Goal: Download file/media

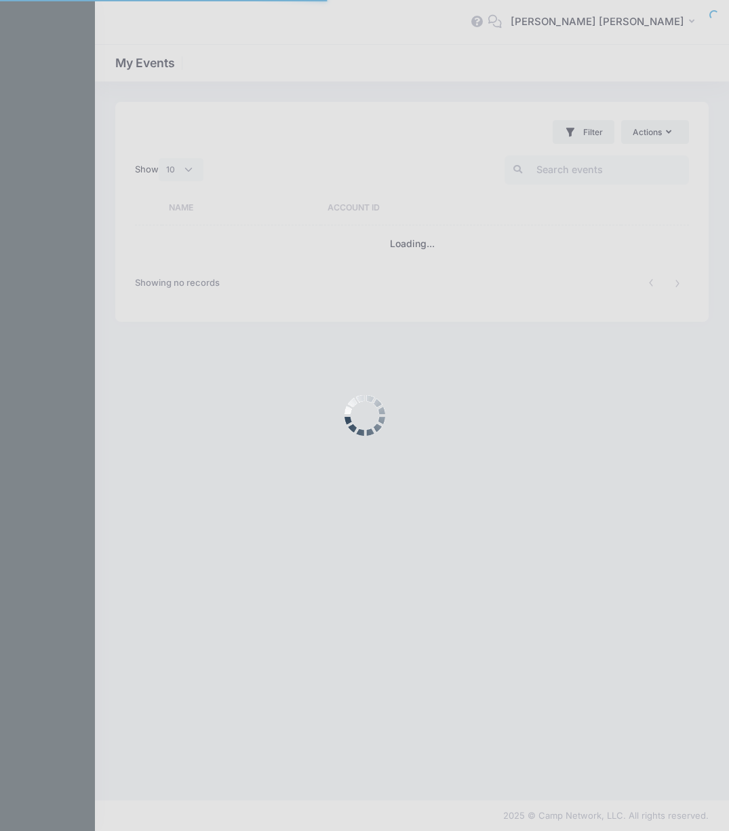
select select "10"
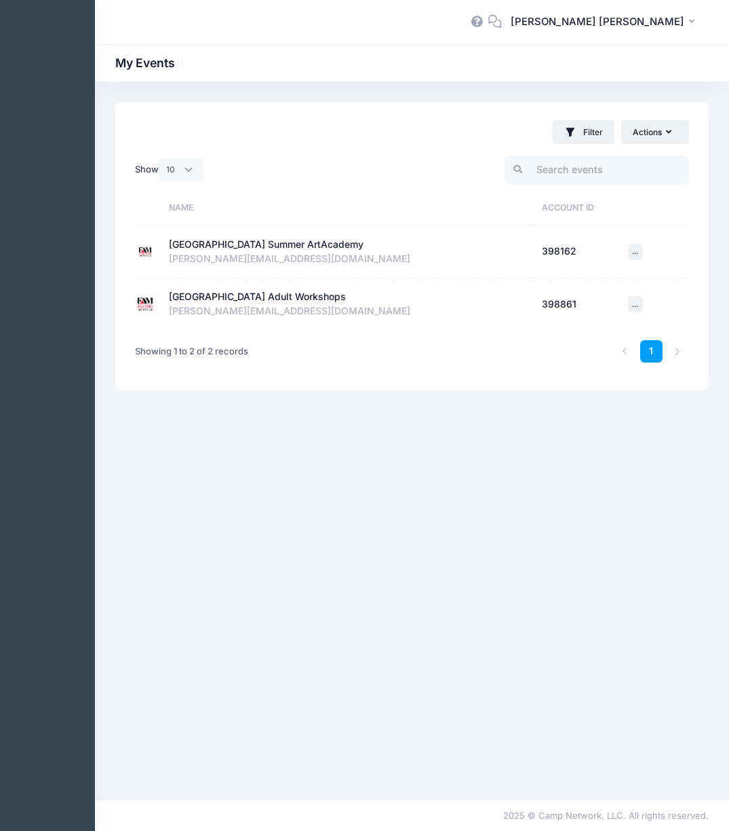
click at [267, 246] on div "[GEOGRAPHIC_DATA] Summer ArtAcademy" at bounding box center [266, 244] width 195 height 14
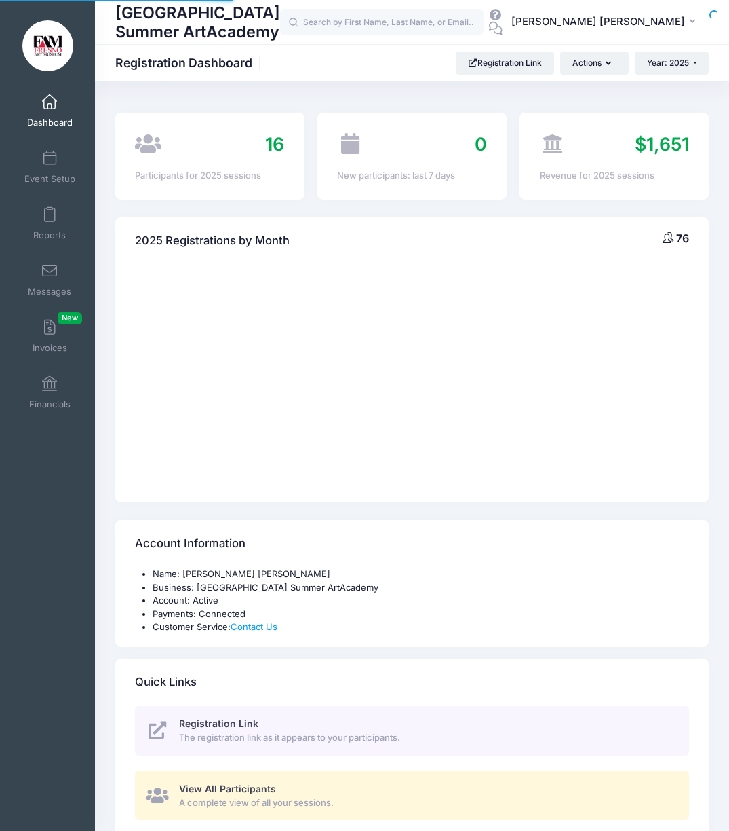
select select
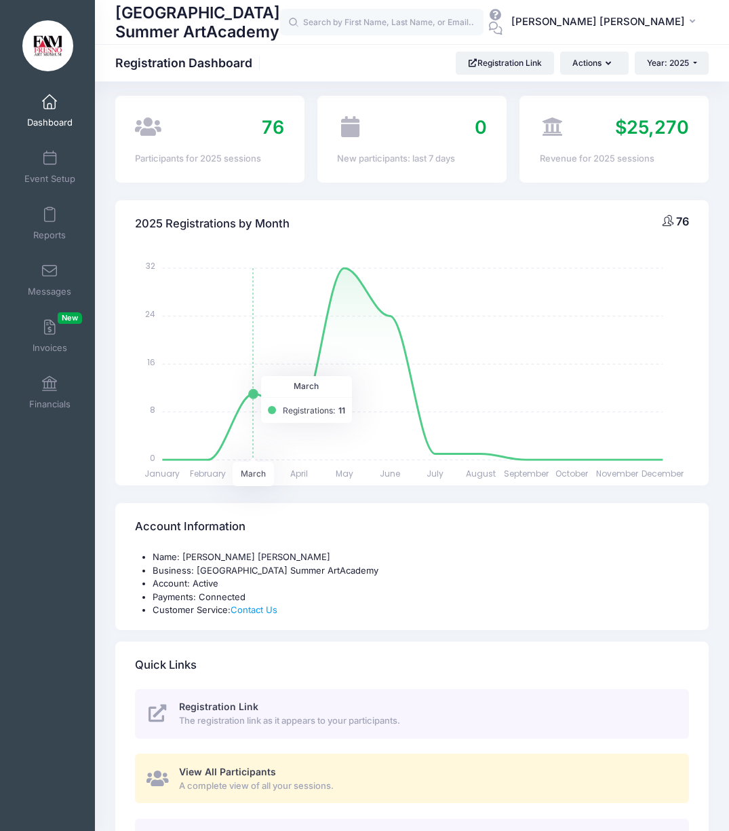
scroll to position [18, 0]
click at [50, 379] on span at bounding box center [50, 384] width 0 height 15
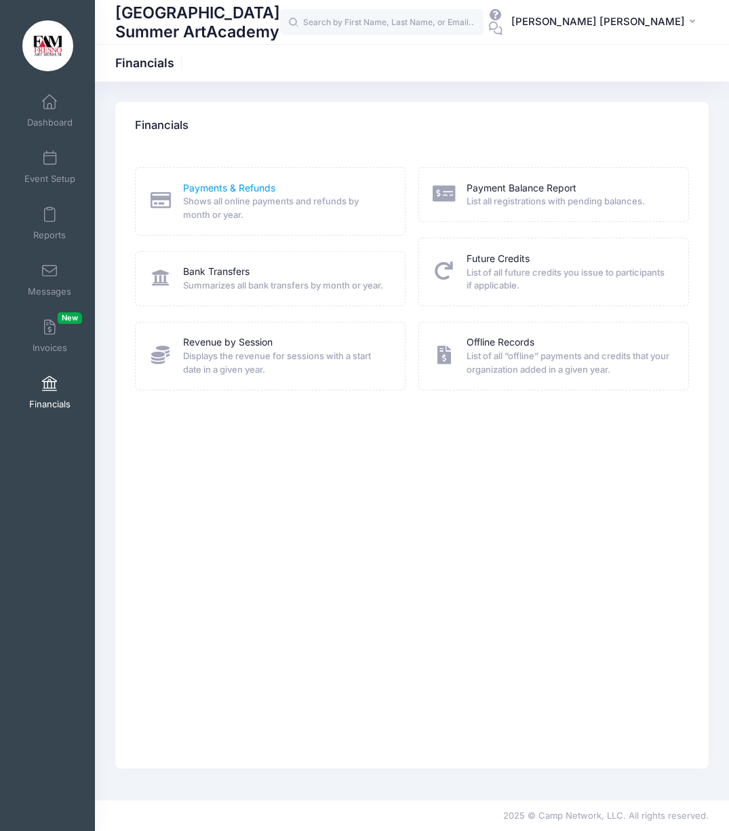
click at [207, 185] on link "Payments & Refunds" at bounding box center [229, 188] width 92 height 14
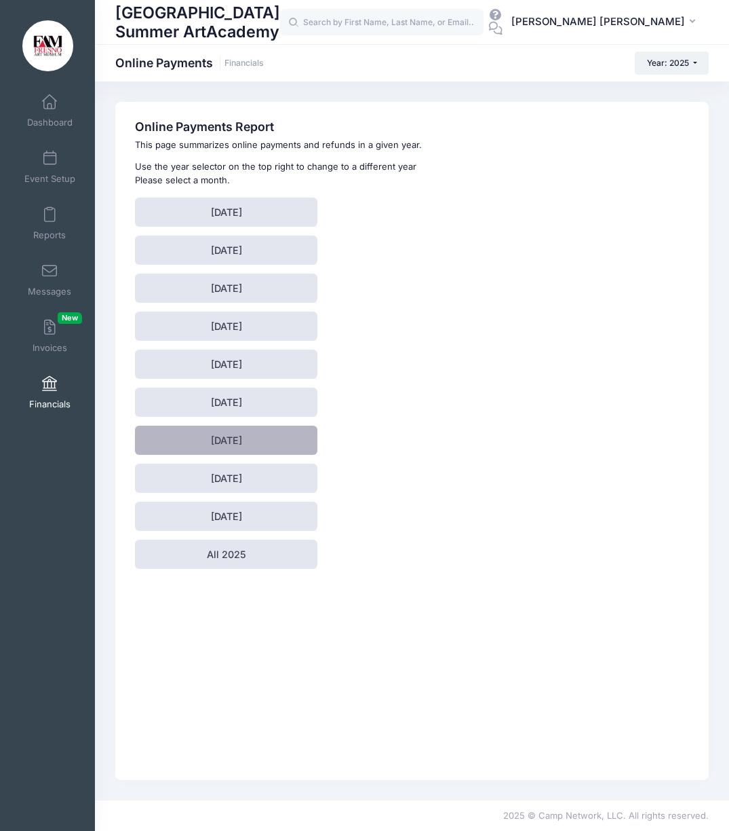
click at [267, 433] on link "[DATE]" at bounding box center [226, 439] width 183 height 29
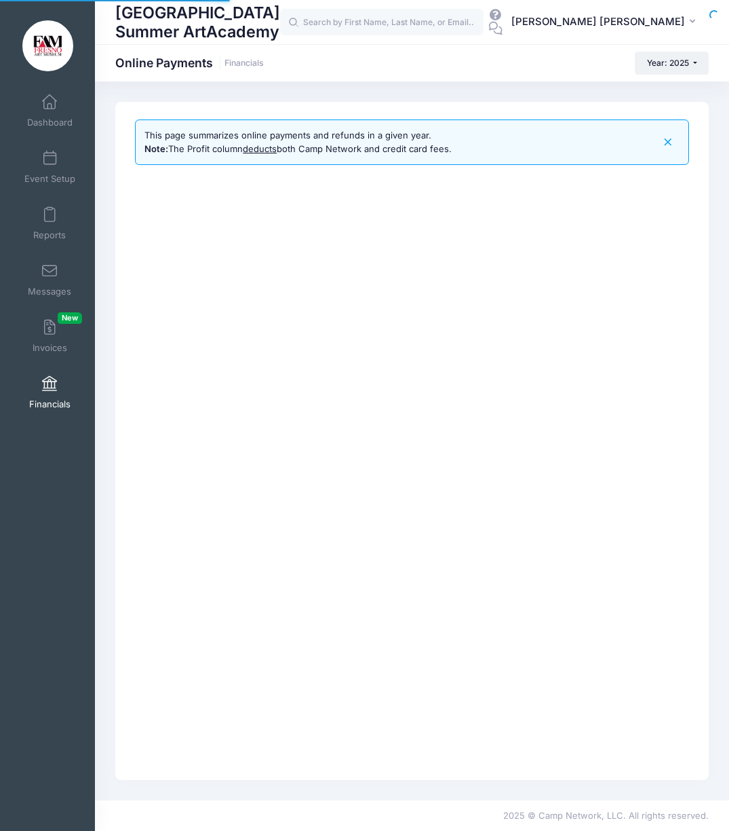
select select "10"
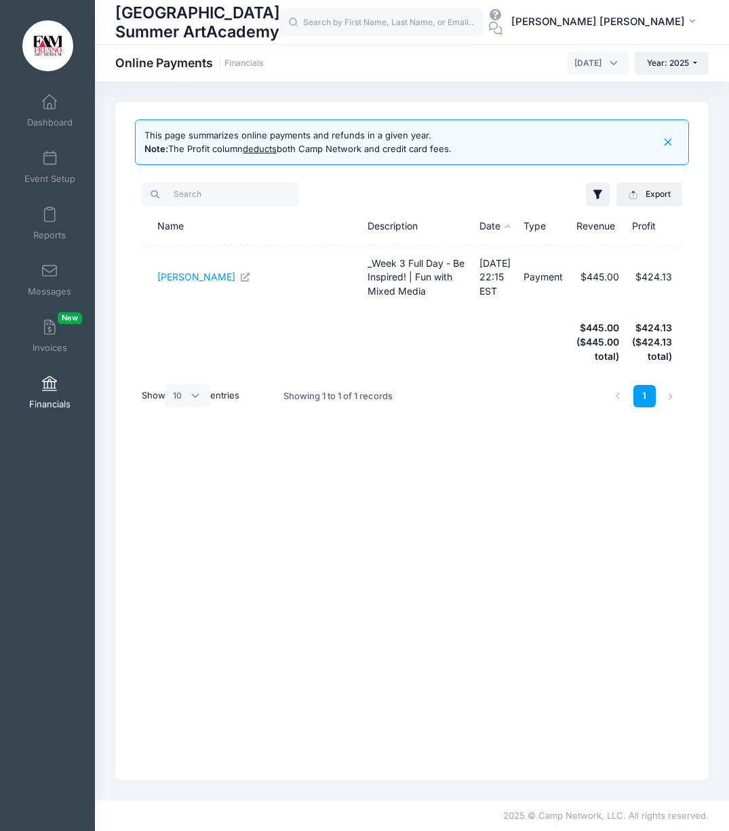
click at [440, 494] on div "This page summarizes online payments and refunds in a given year. Note: The Pro…" at bounding box center [412, 441] width 594 height 678
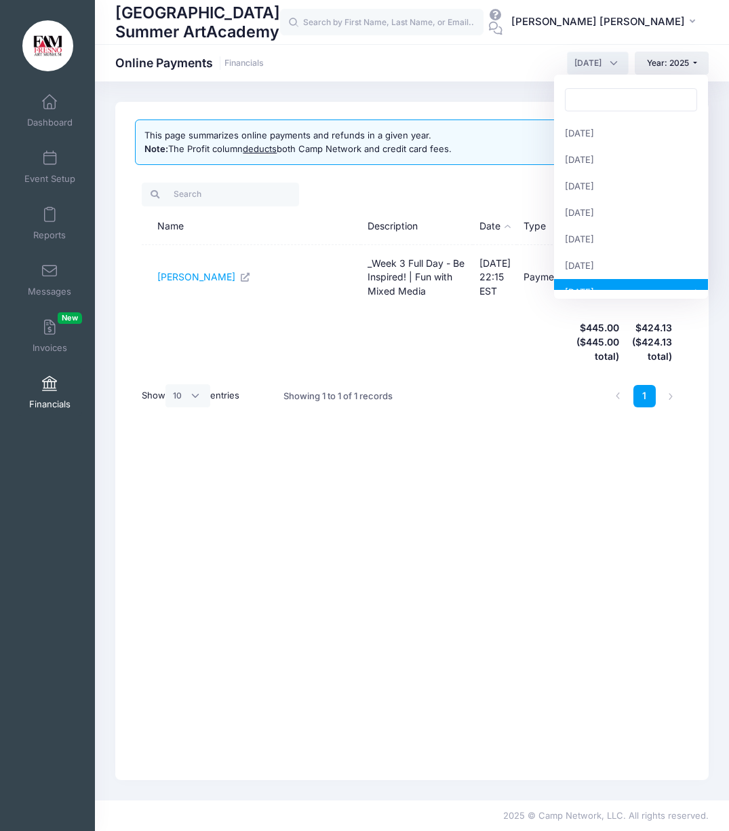
click at [609, 60] on span "July 2025" at bounding box center [598, 63] width 62 height 23
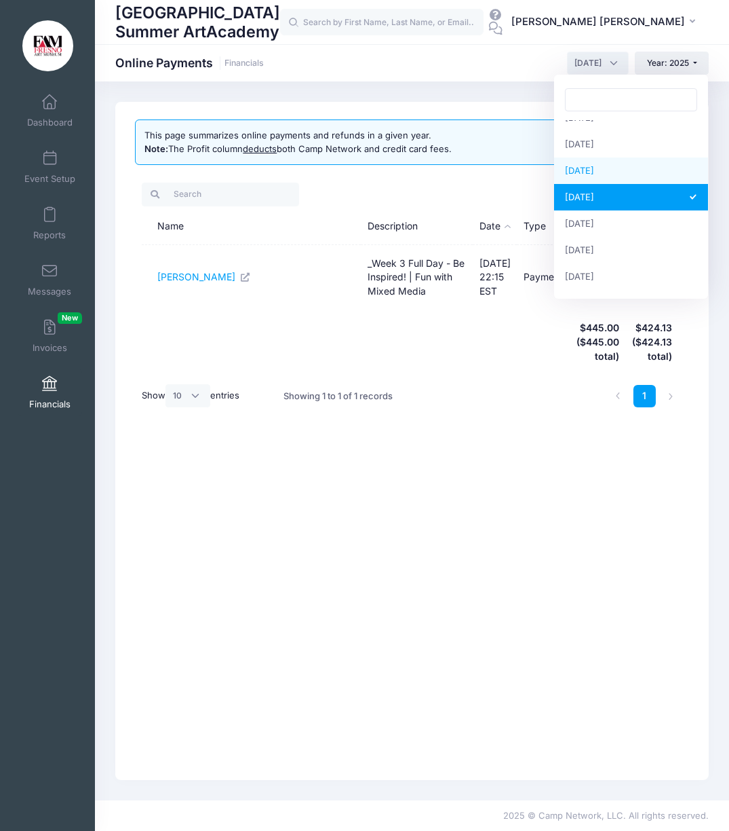
scroll to position [97, 0]
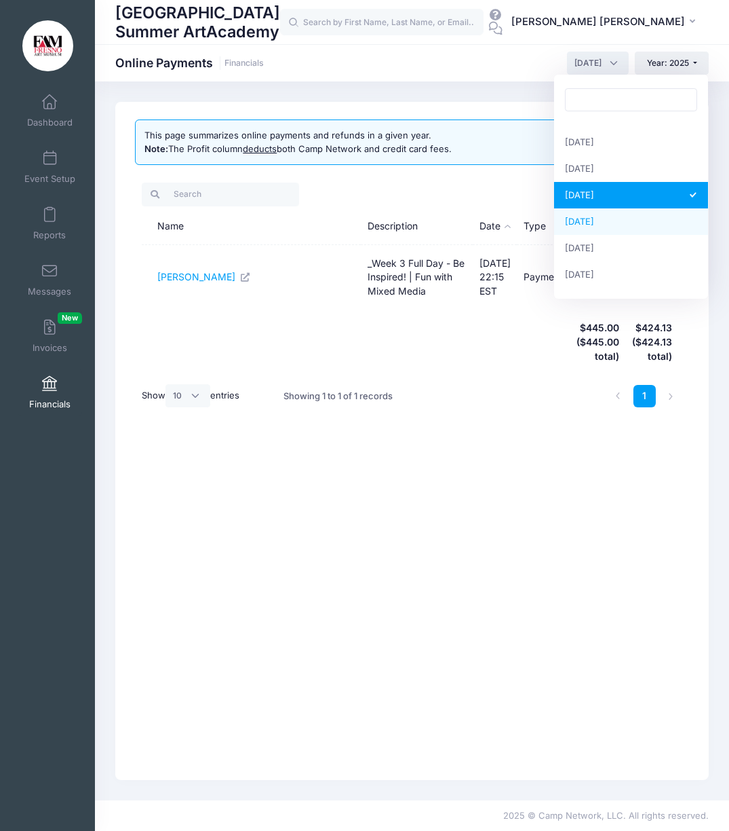
select select "8"
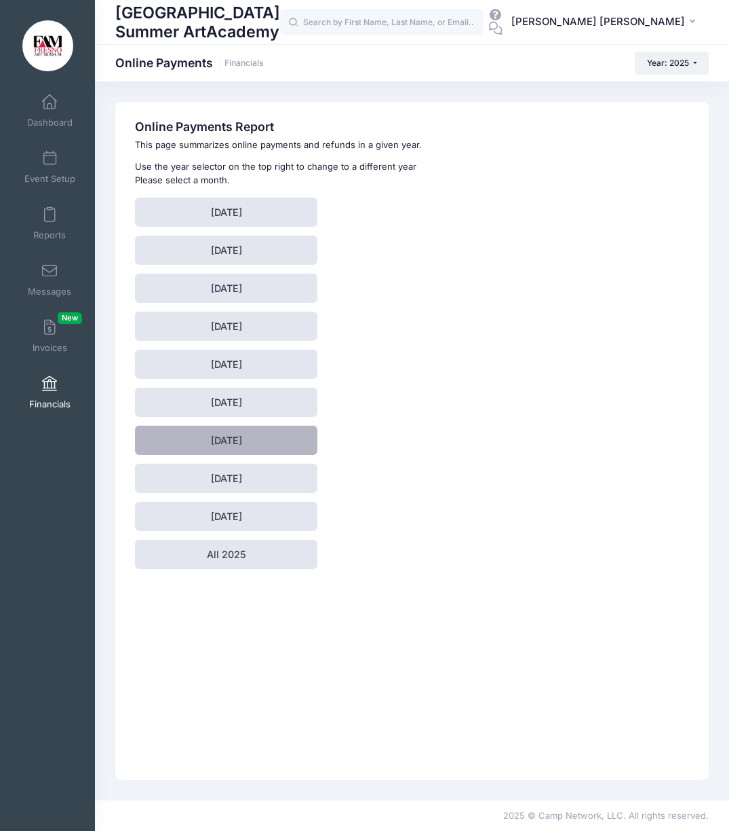
click at [250, 439] on link "[DATE]" at bounding box center [226, 439] width 183 height 29
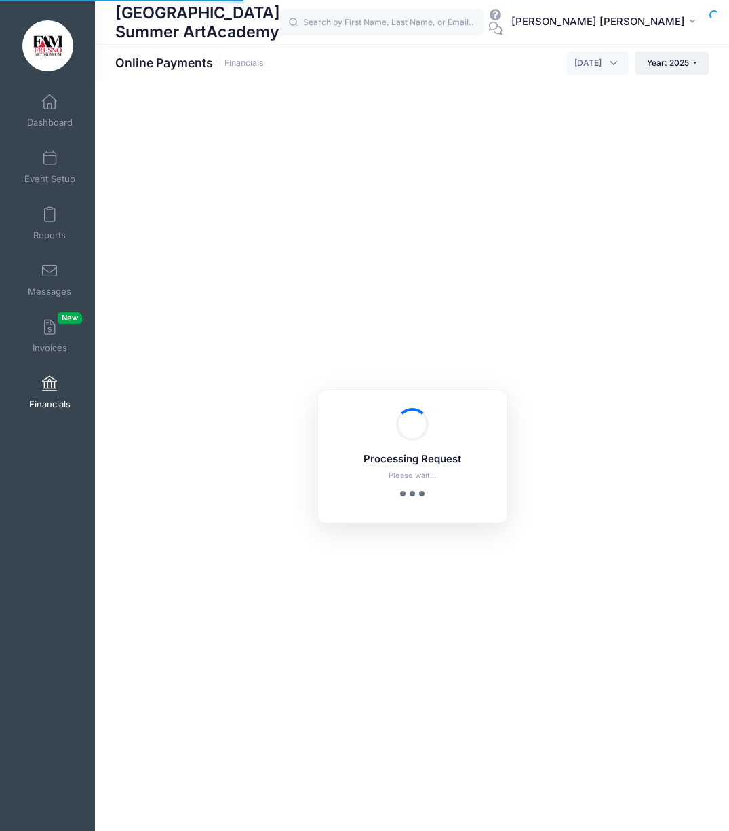
select select "10"
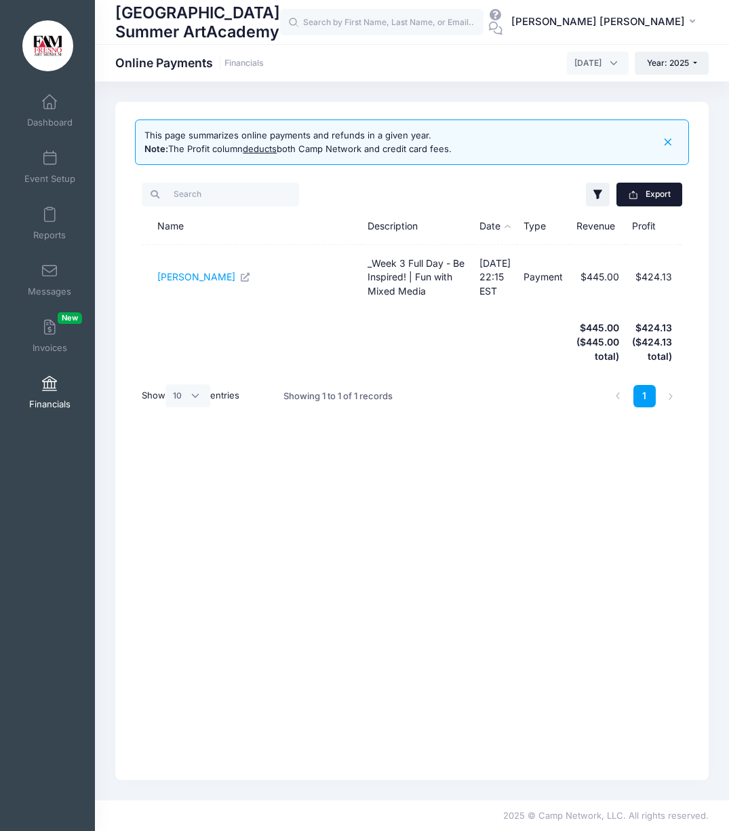
click at [654, 193] on button "Export" at bounding box center [650, 194] width 66 height 23
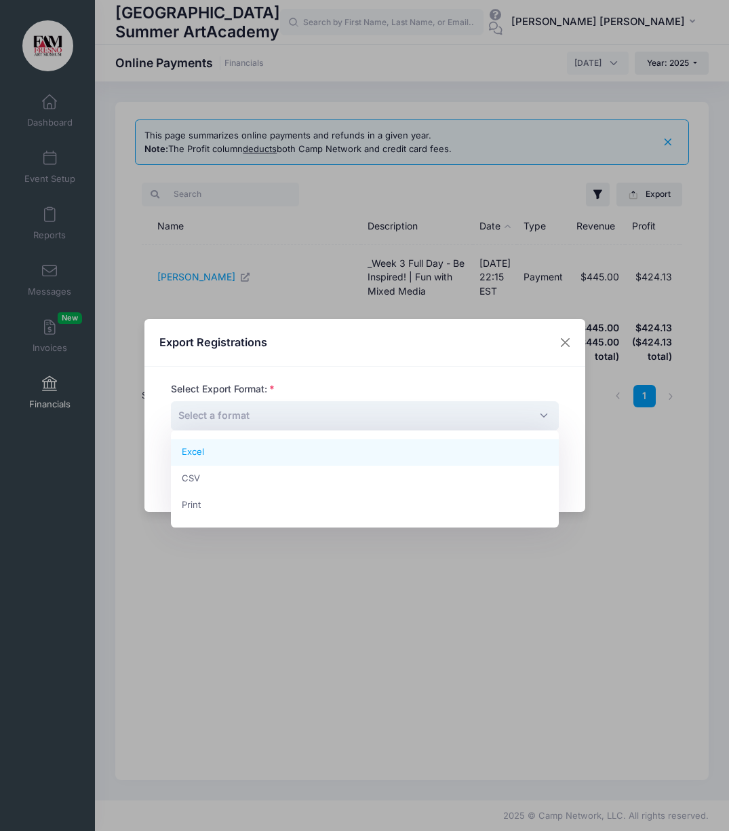
click at [544, 416] on span "Select a format" at bounding box center [365, 415] width 388 height 29
select select "excel"
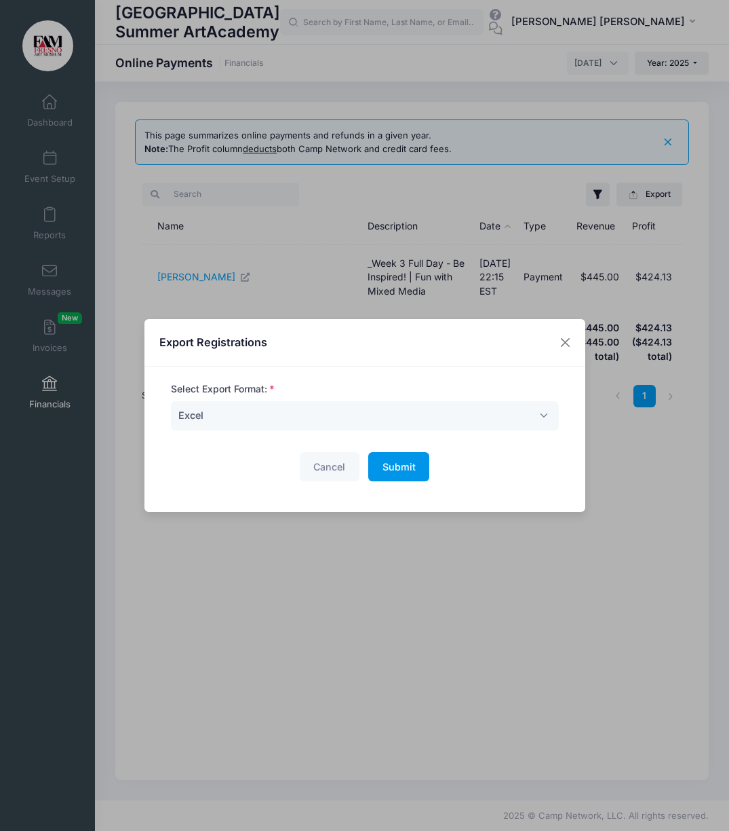
click at [408, 470] on span "Submit" at bounding box center [399, 467] width 33 height 12
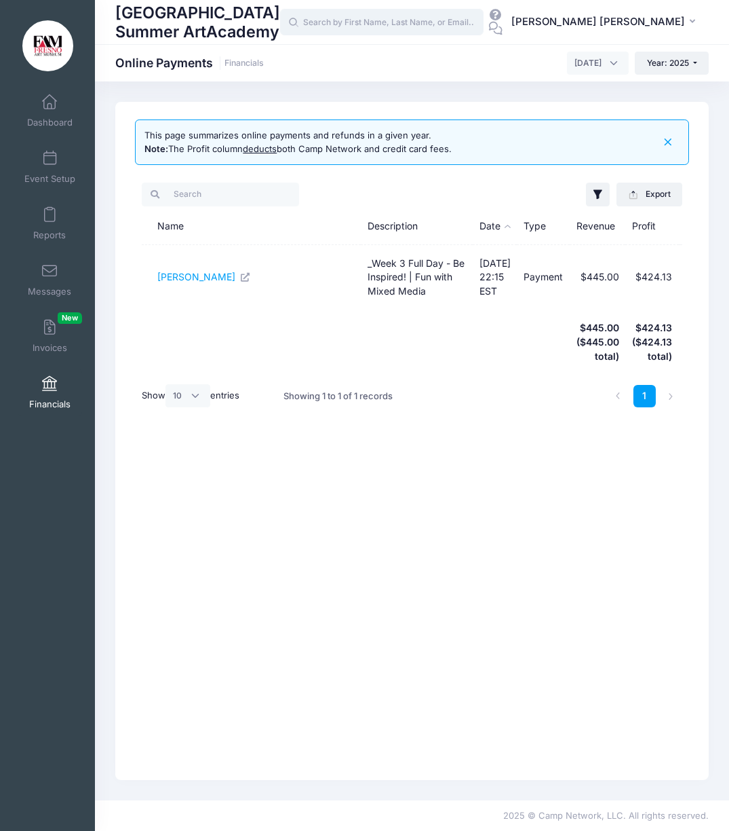
click at [407, 22] on input "text" at bounding box center [382, 22] width 204 height 27
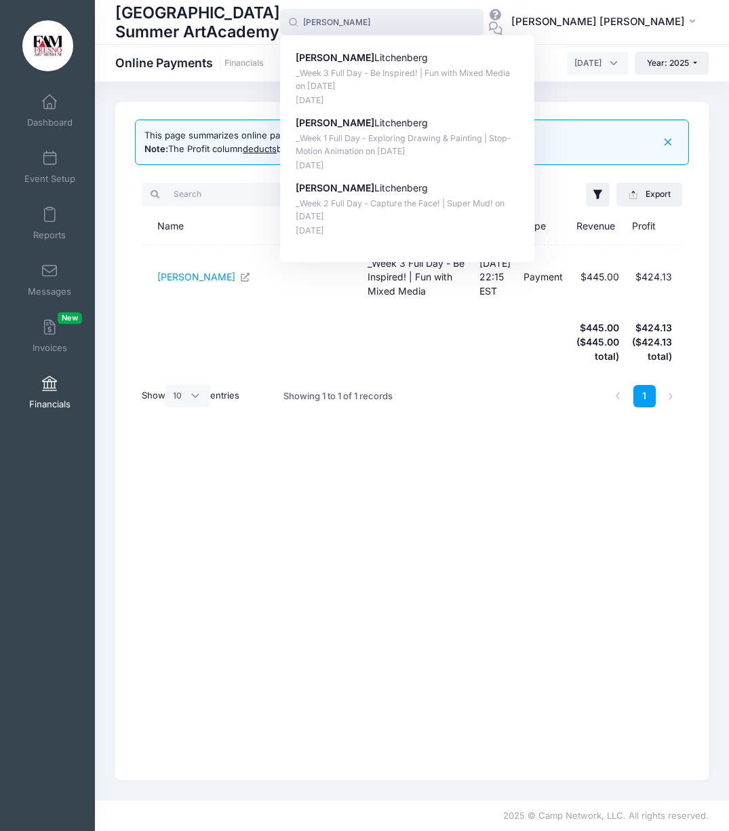
click at [440, 57] on p "Isabel Litchenberg" at bounding box center [408, 58] width 224 height 14
type input "Isabel Litchenberg (_Week 3 Full Day - Be Inspired! | Fun with Mixed Media, Aug…"
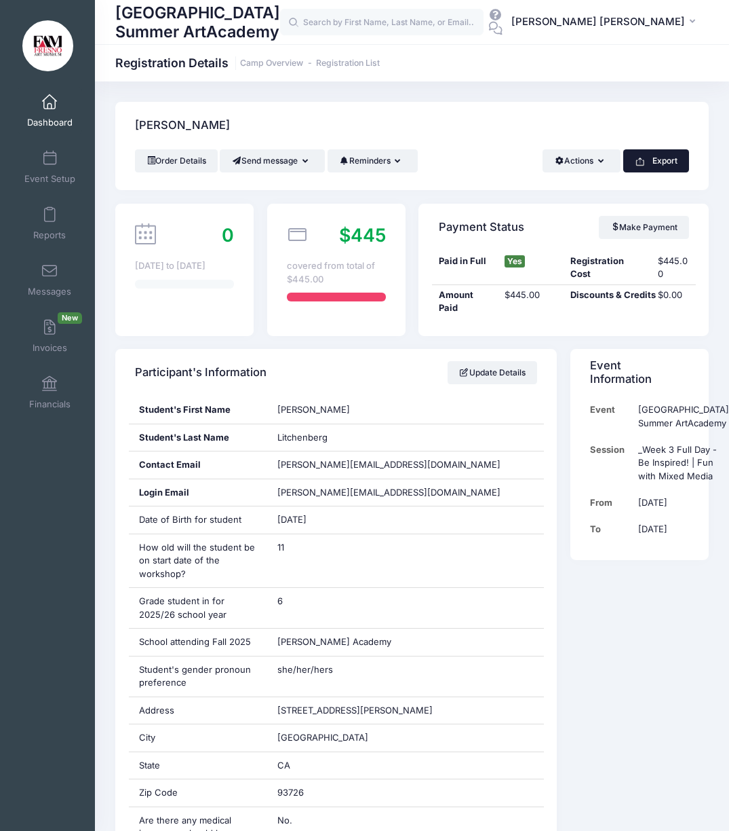
click at [657, 159] on button "Export" at bounding box center [657, 160] width 66 height 23
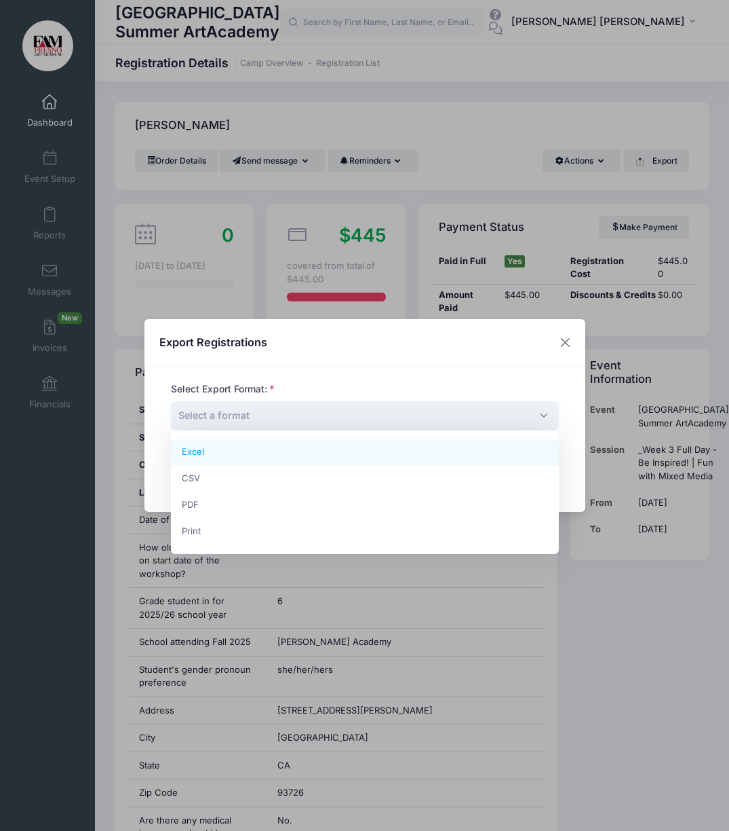
click at [546, 413] on span "Select a format" at bounding box center [365, 415] width 388 height 29
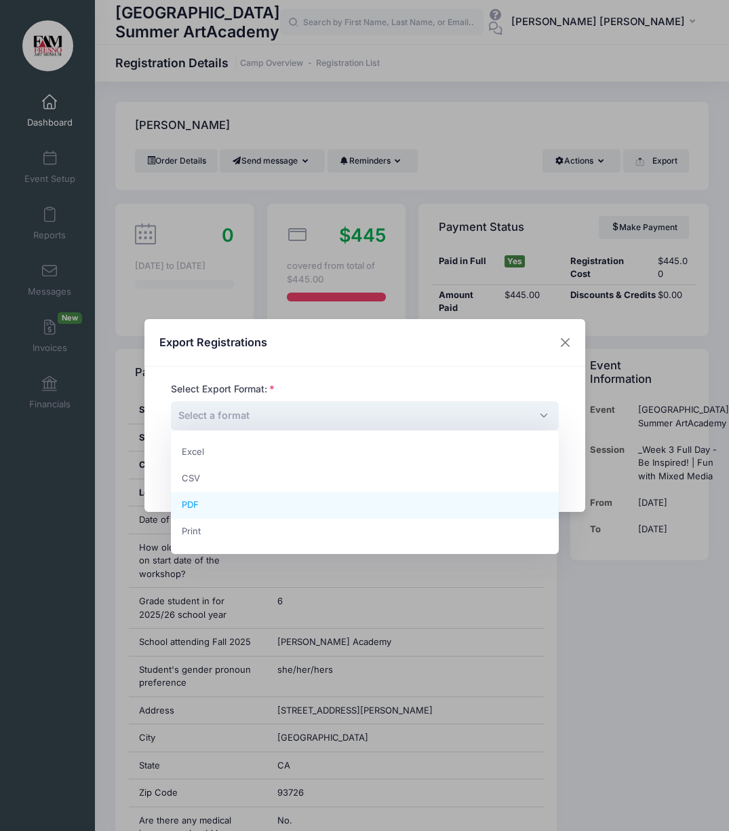
select select "pdf"
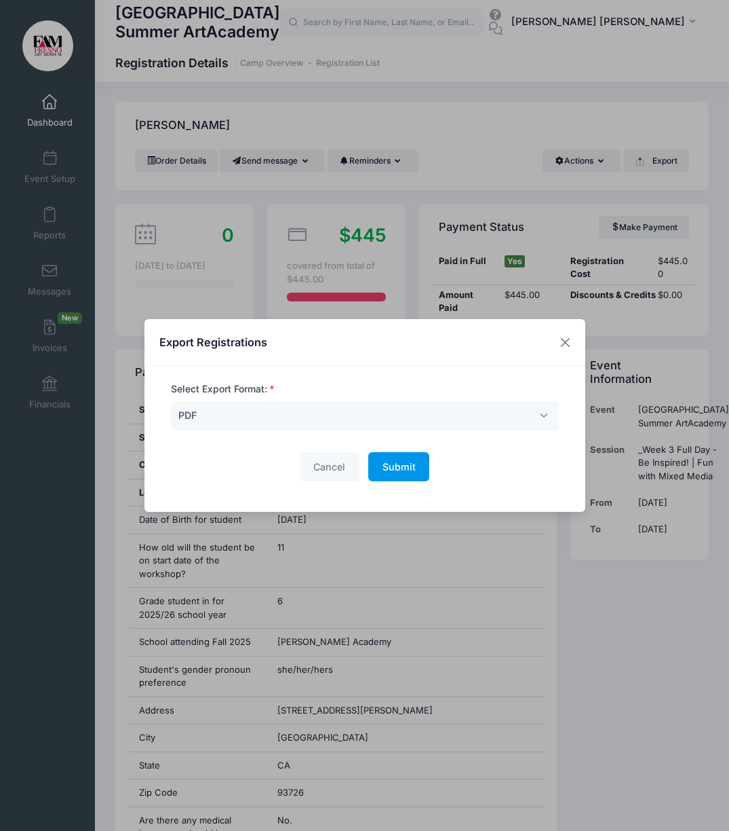
click at [396, 474] on button "Submit Please wait..." at bounding box center [398, 466] width 61 height 29
